Goal: Navigation & Orientation: Find specific page/section

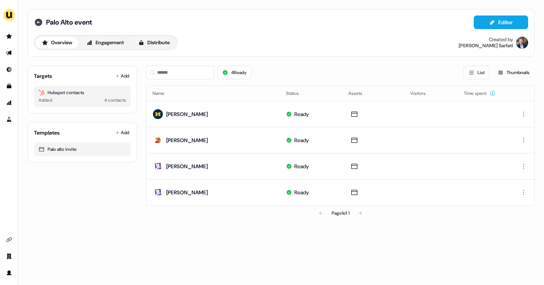
click at [37, 21] on icon at bounding box center [39, 23] width 8 height 8
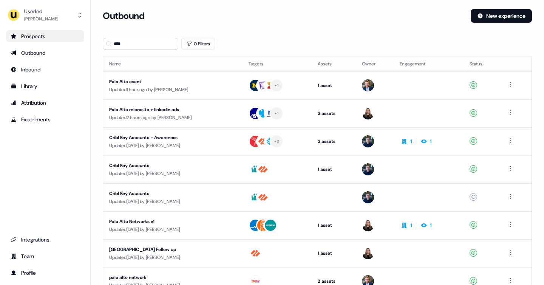
click at [37, 38] on div "Prospects" at bounding box center [45, 36] width 69 height 8
click at [32, 40] on link "Prospects" at bounding box center [45, 36] width 78 height 12
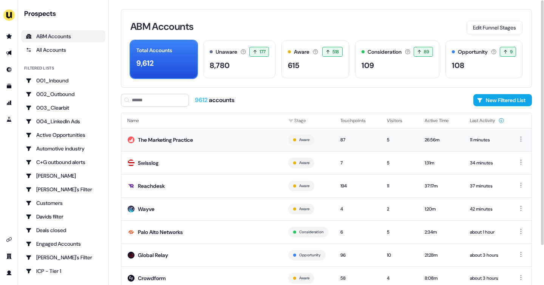
click at [219, 141] on td "The Marketing Practice" at bounding box center [201, 139] width 161 height 23
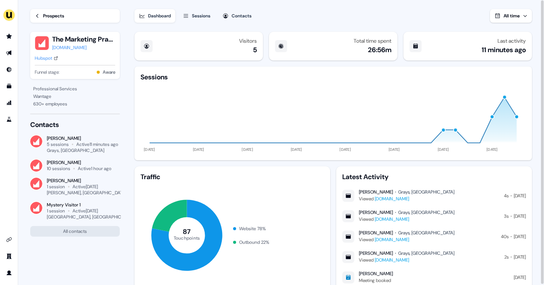
scroll to position [26, 0]
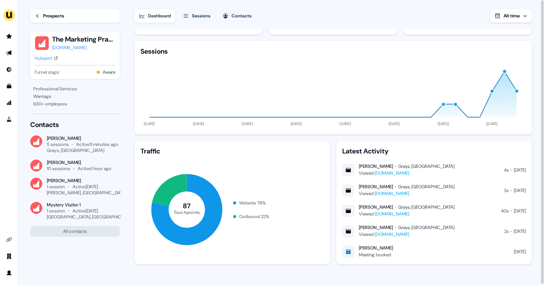
click at [40, 14] on link "Prospects" at bounding box center [75, 16] width 90 height 14
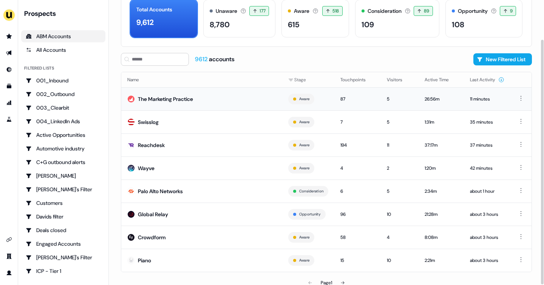
scroll to position [46, 0]
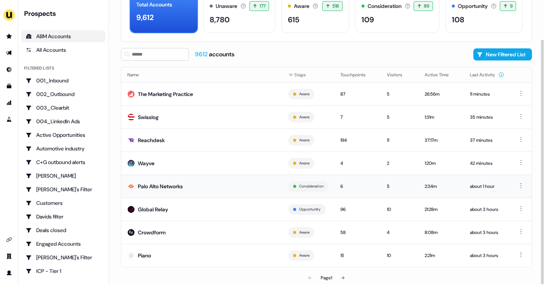
click at [196, 190] on td "Palo Alto Networks" at bounding box center [201, 186] width 161 height 23
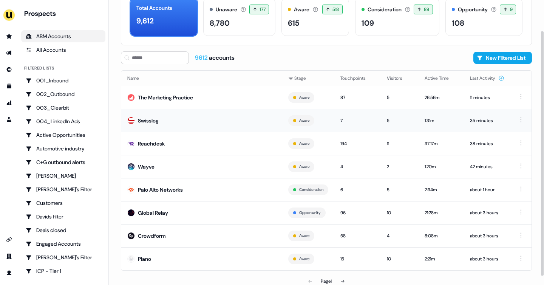
scroll to position [46, 0]
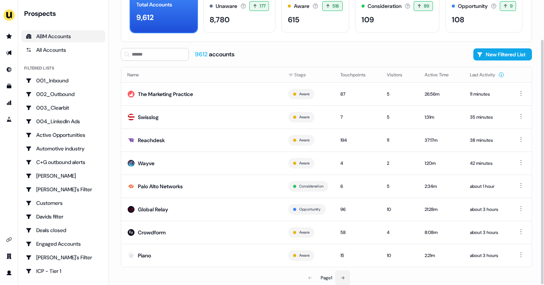
click at [342, 273] on button at bounding box center [342, 277] width 15 height 15
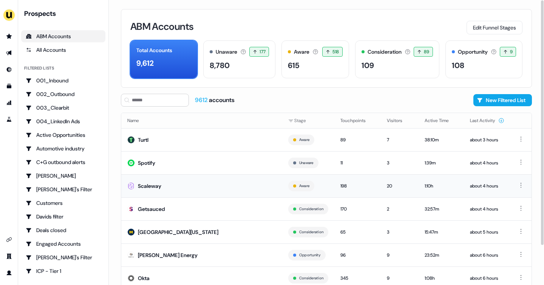
click at [208, 190] on td "Scaleway" at bounding box center [201, 185] width 161 height 23
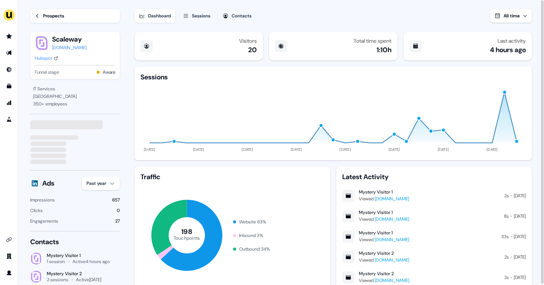
scroll to position [26, 0]
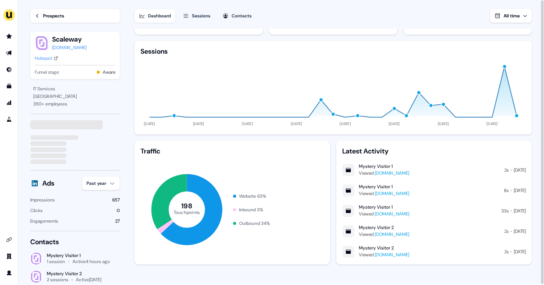
click at [61, 12] on div "Prospects" at bounding box center [53, 16] width 21 height 8
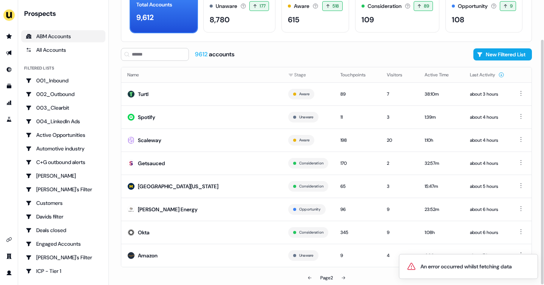
scroll to position [45, 0]
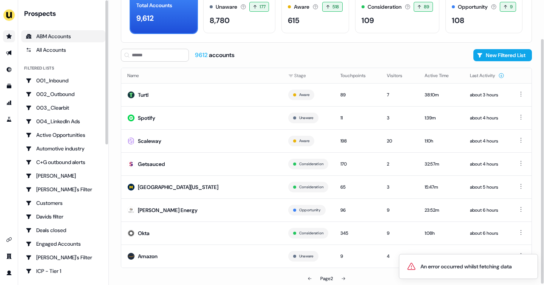
click at [8, 39] on icon "Go to prospects" at bounding box center [9, 36] width 6 height 6
